Goal: Information Seeking & Learning: Learn about a topic

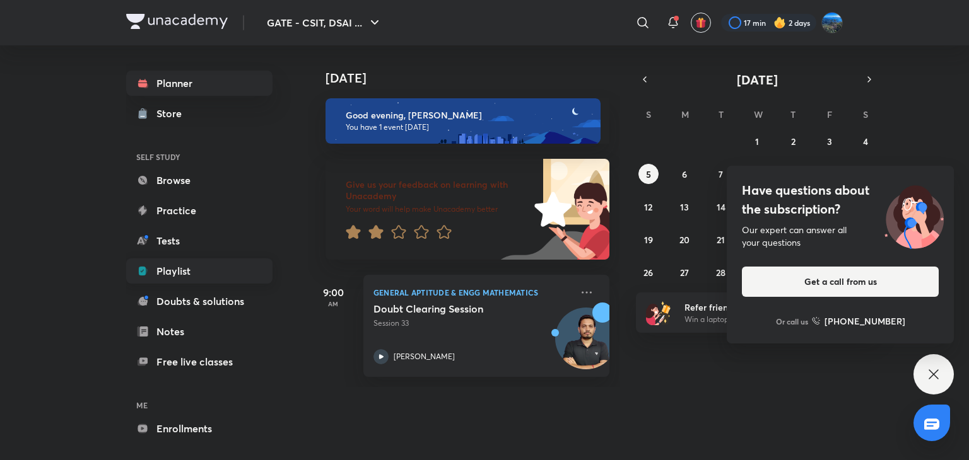
click at [207, 264] on link "Playlist" at bounding box center [199, 271] width 146 height 25
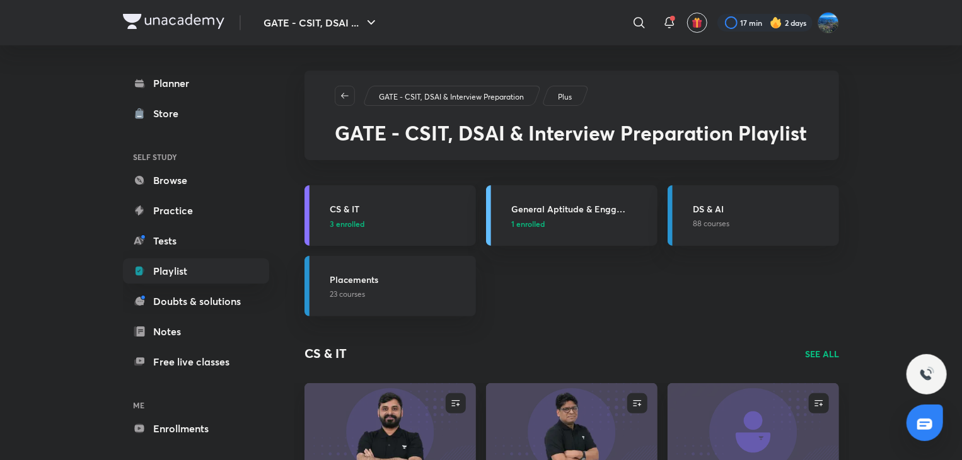
click at [405, 222] on p "3 enrolled" at bounding box center [399, 223] width 139 height 11
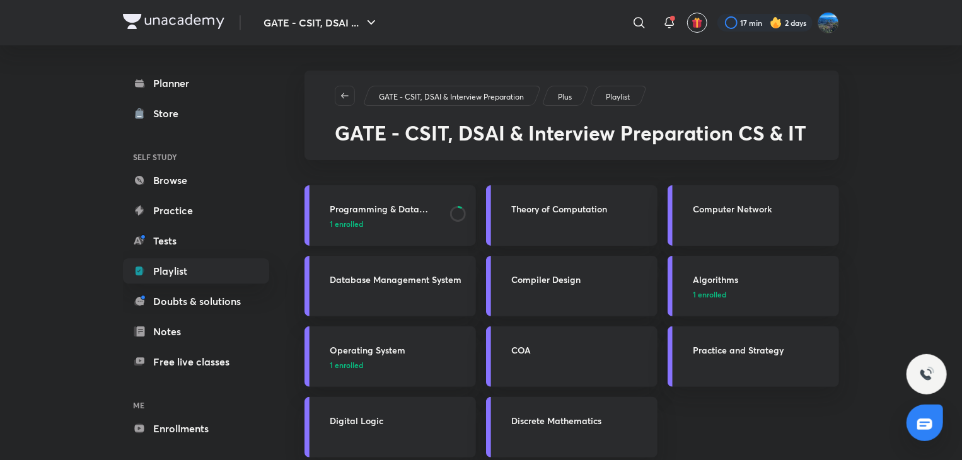
click at [373, 220] on p "1 enrolled" at bounding box center [386, 223] width 113 height 11
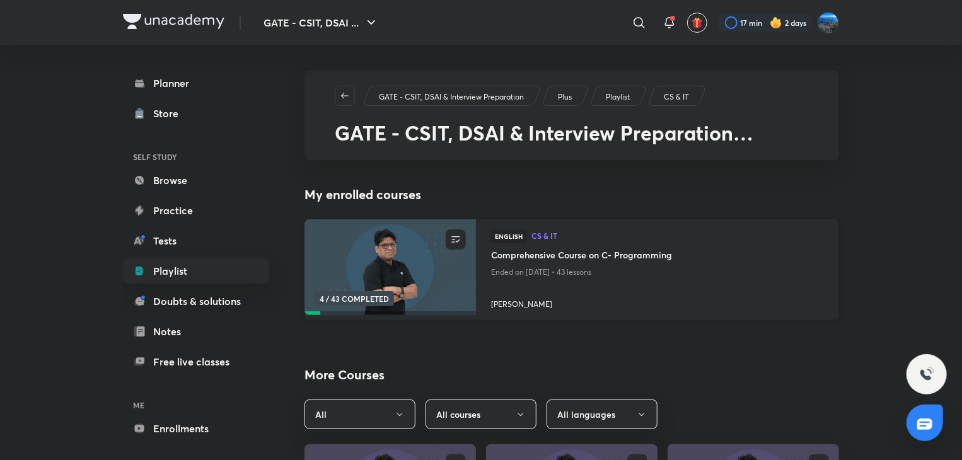
click at [520, 259] on h4 "Comprehensive Course on C- Programming" at bounding box center [657, 256] width 333 height 16
